Goal: Task Accomplishment & Management: Complete application form

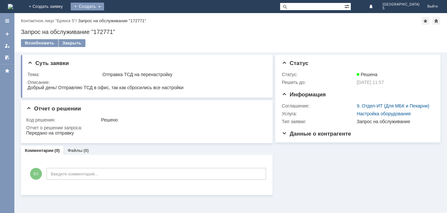
click at [104, 8] on div "Создать" at bounding box center [87, 7] width 33 height 8
click at [67, 6] on link "+ Создать заявку" at bounding box center [46, 6] width 42 height 13
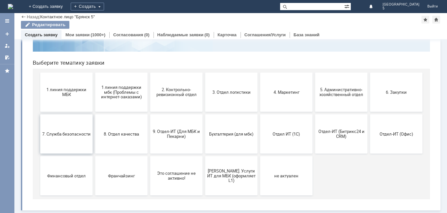
scroll to position [53, 0]
click at [61, 92] on span "1 линия поддержки МБК" at bounding box center [66, 92] width 48 height 10
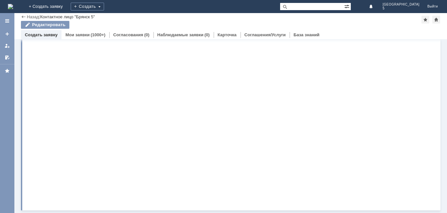
scroll to position [0, 0]
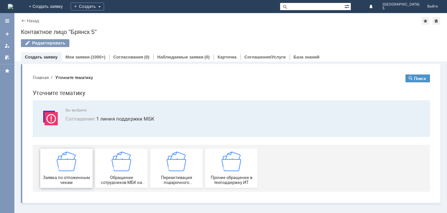
click at [63, 171] on img at bounding box center [67, 162] width 20 height 20
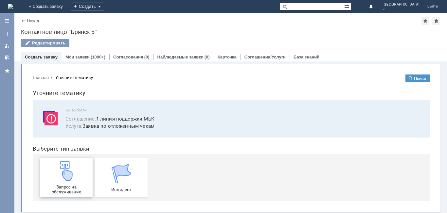
click at [64, 178] on img at bounding box center [67, 171] width 20 height 20
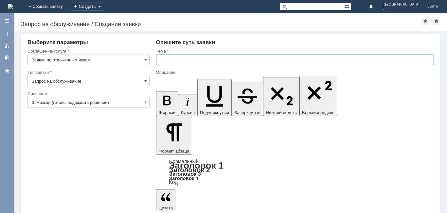
click at [173, 61] on input "text" at bounding box center [295, 60] width 278 height 10
type input "отложенный чек"
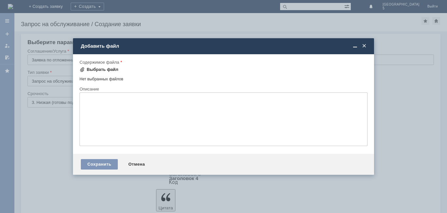
click at [107, 70] on div "Выбрать файл" at bounding box center [103, 69] width 32 height 5
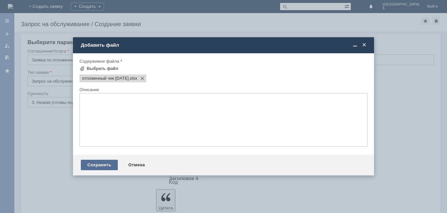
click at [95, 167] on div "Сохранить" at bounding box center [99, 165] width 37 height 10
